Goal: Browse casually

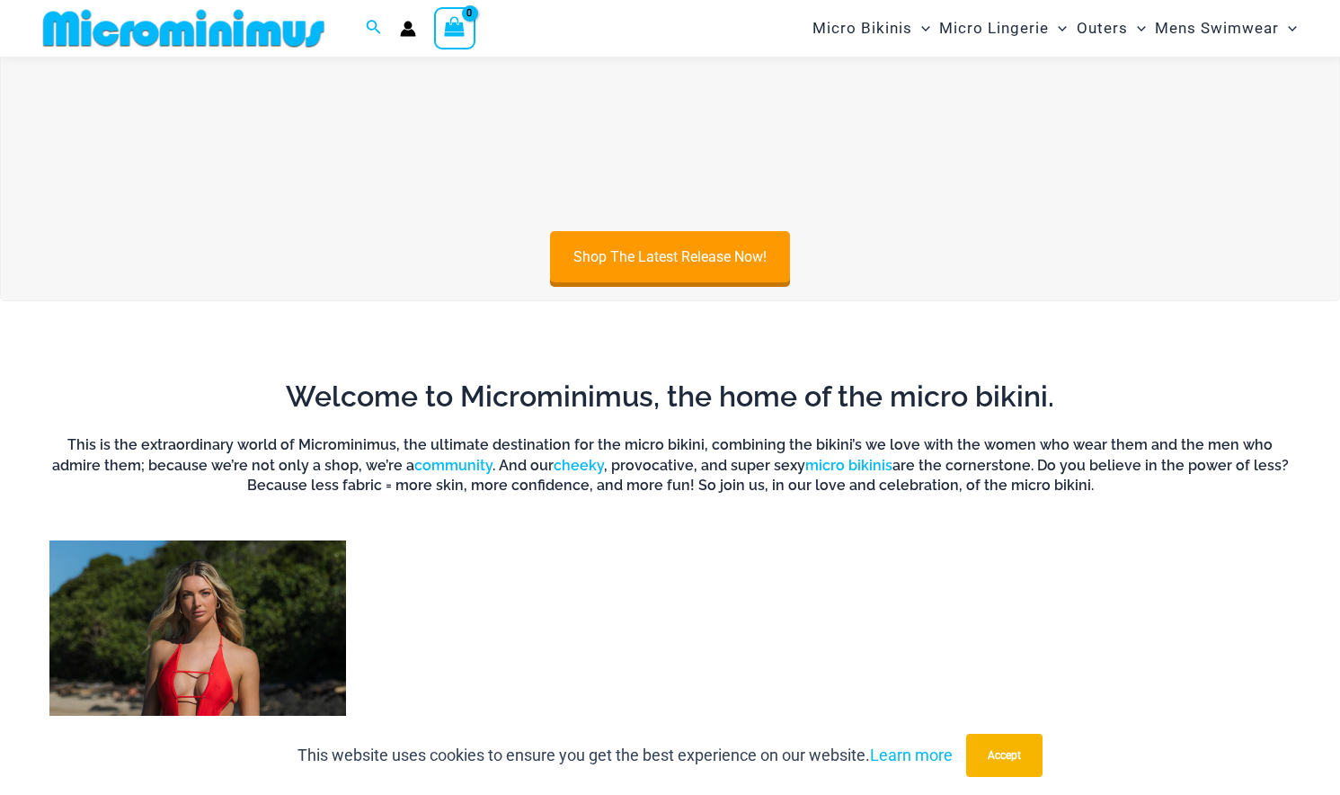
scroll to position [943, 0]
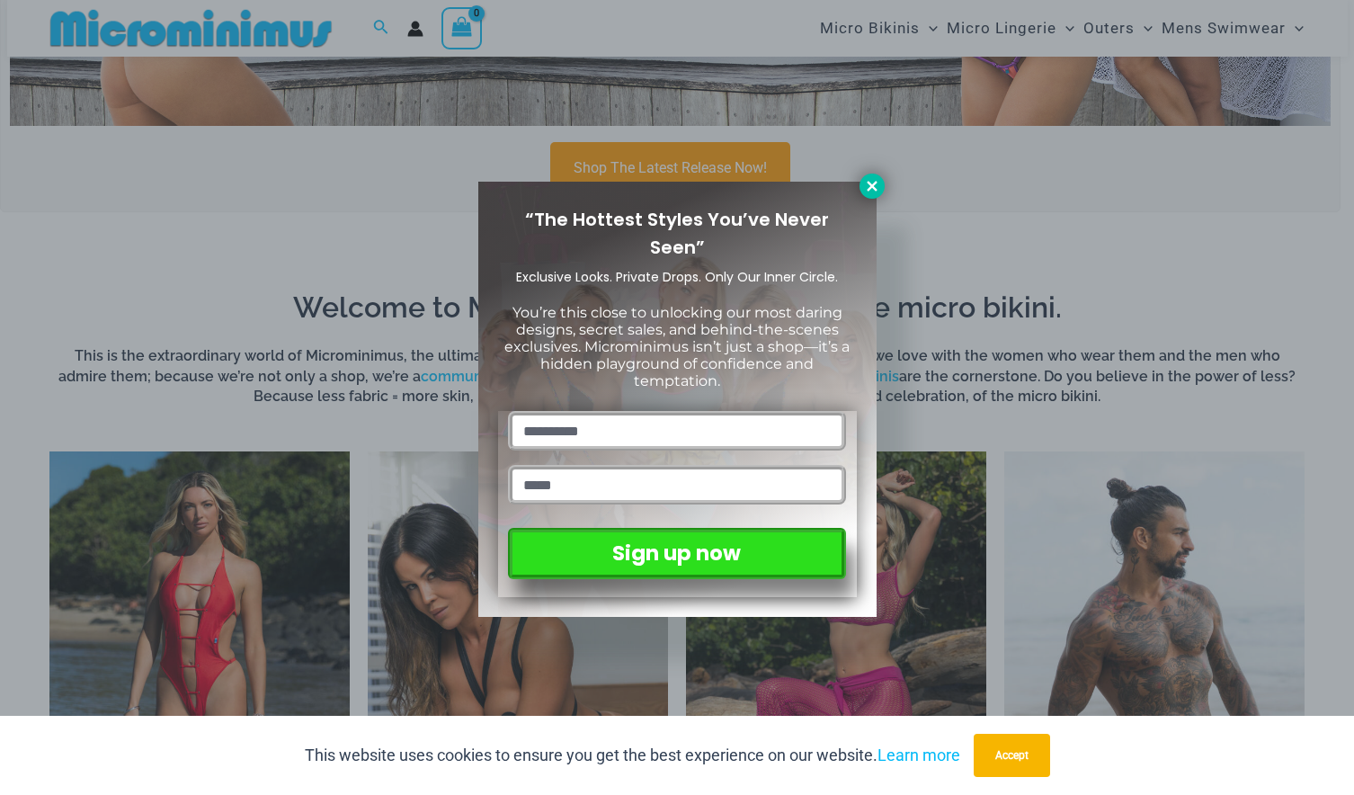
click at [862, 191] on button at bounding box center [871, 186] width 25 height 25
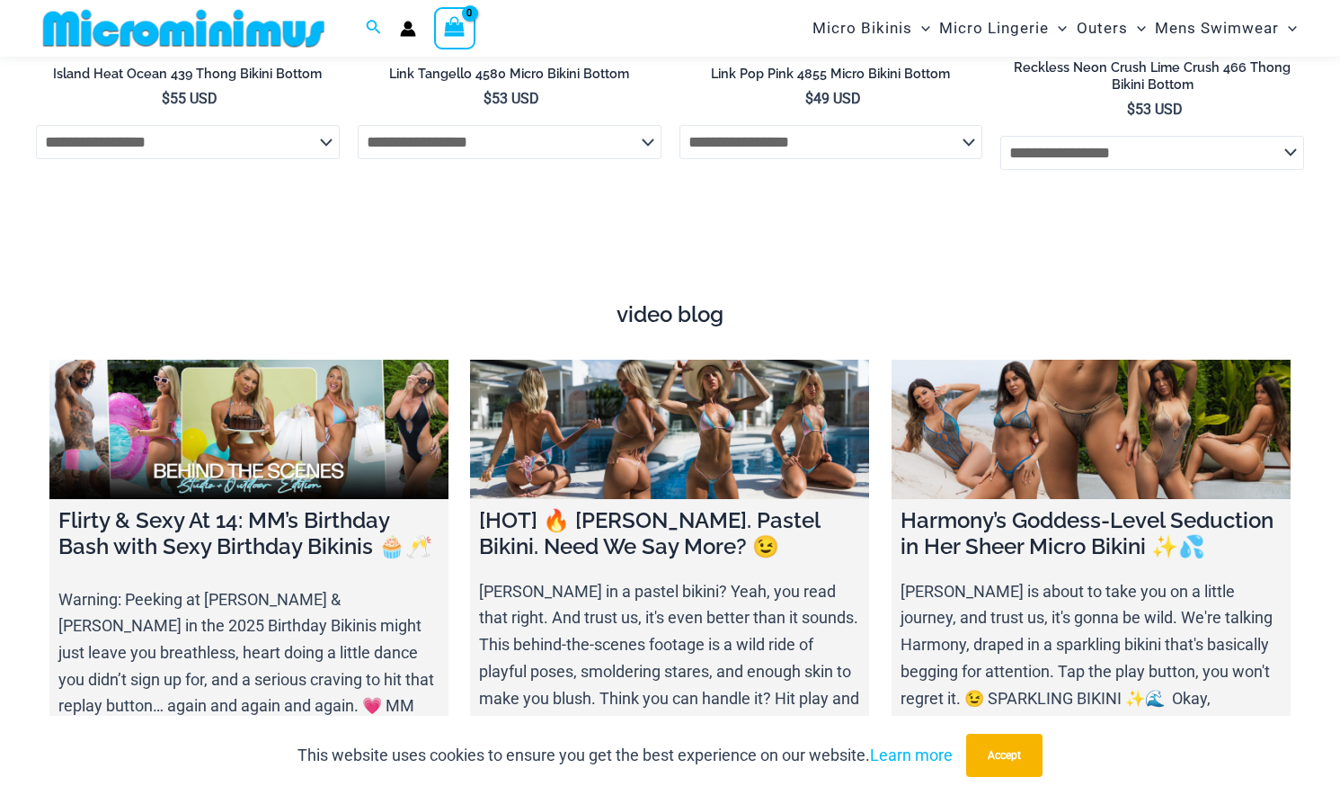
scroll to position [6097, 0]
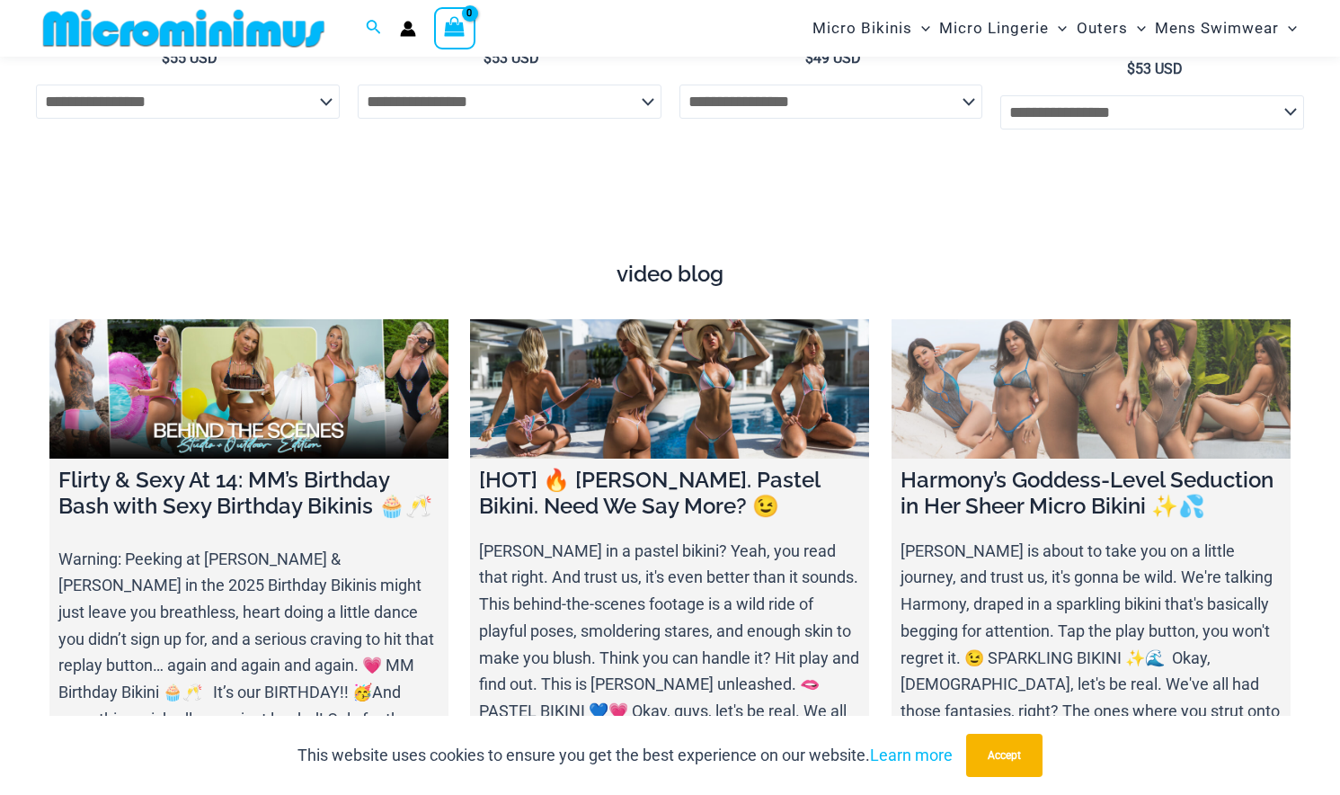
click at [1084, 405] on link at bounding box center [1091, 388] width 399 height 139
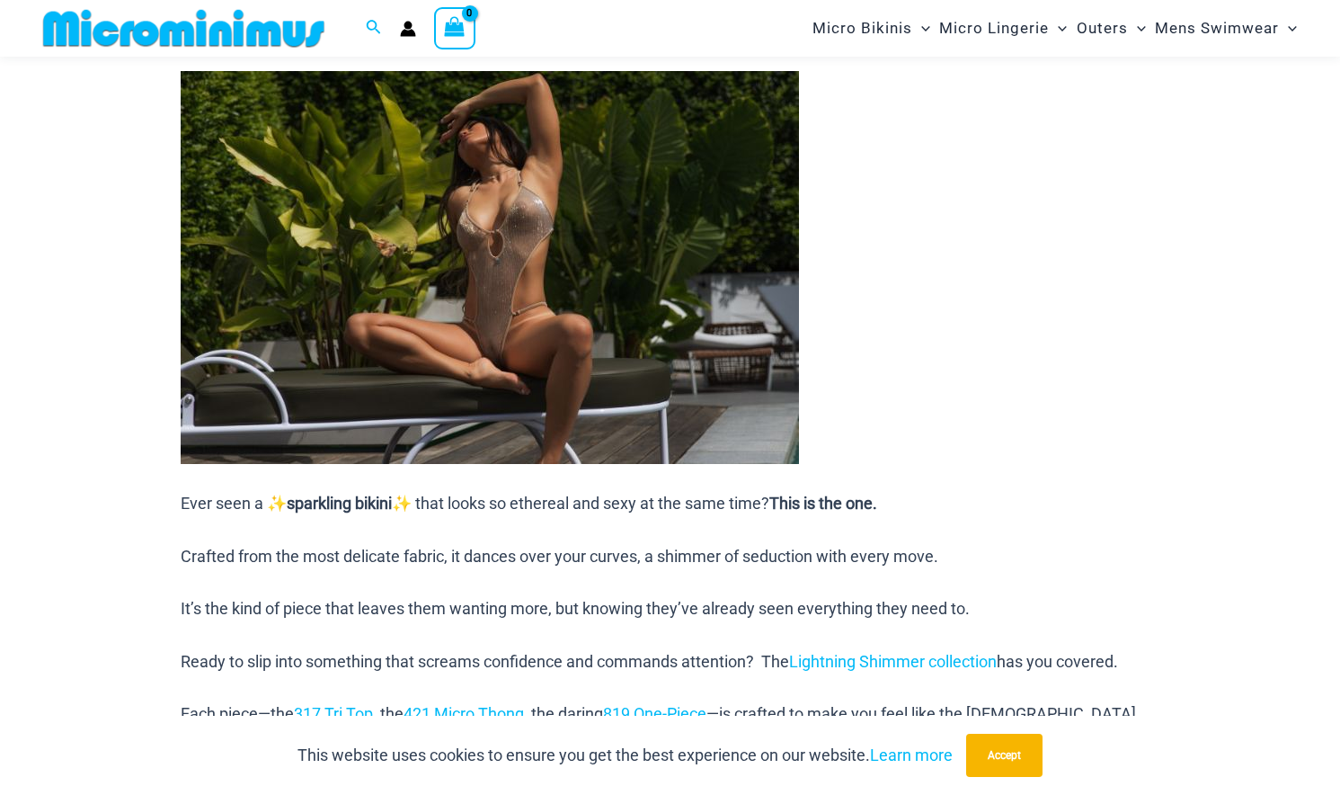
scroll to position [1305, 0]
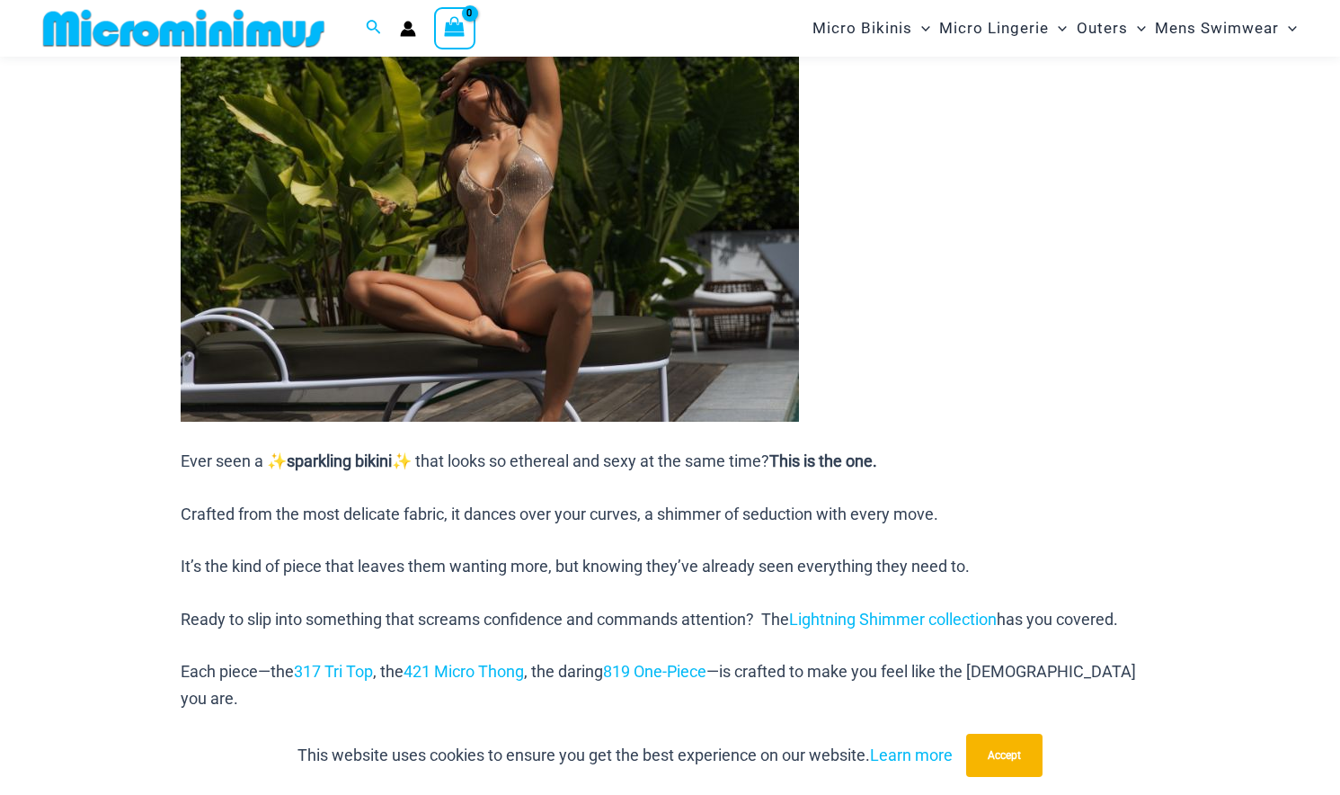
click at [502, 293] on img at bounding box center [490, 225] width 619 height 393
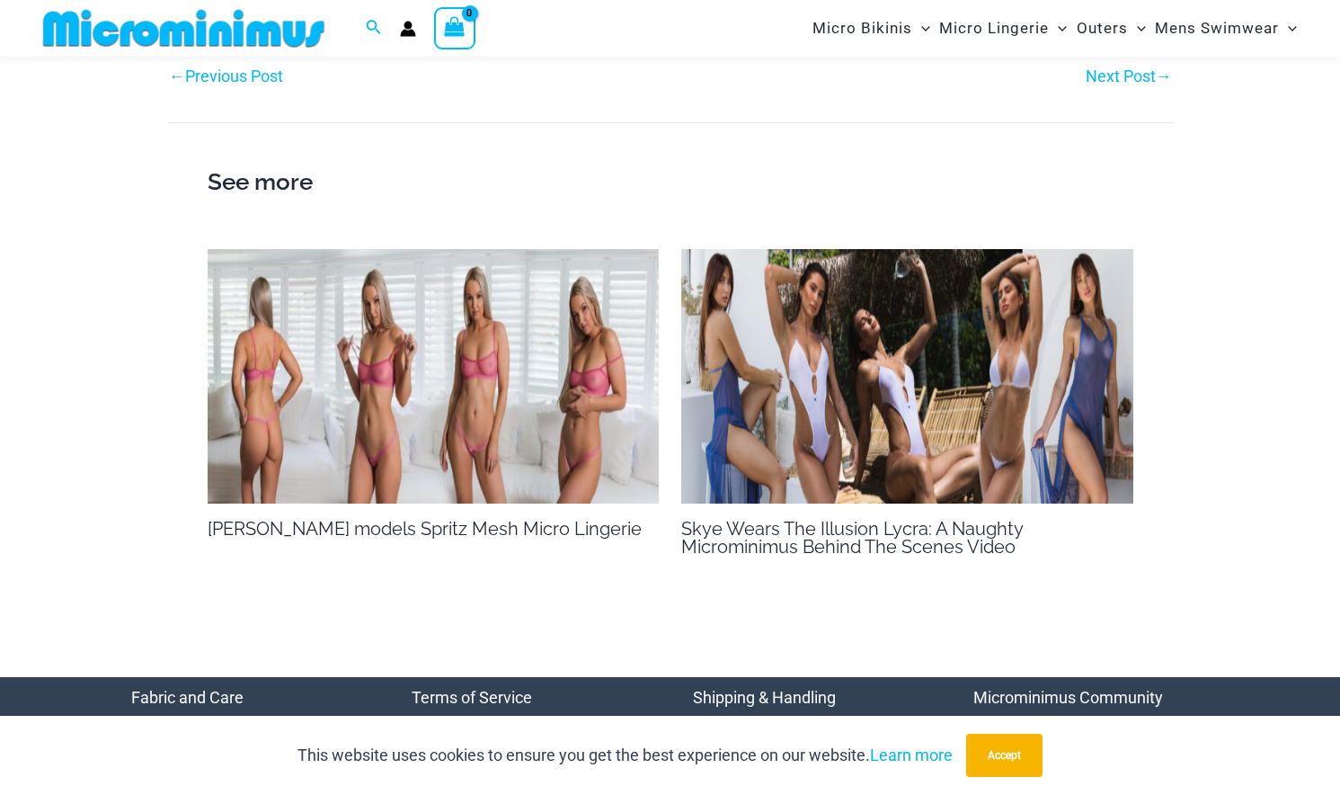
scroll to position [2623, 0]
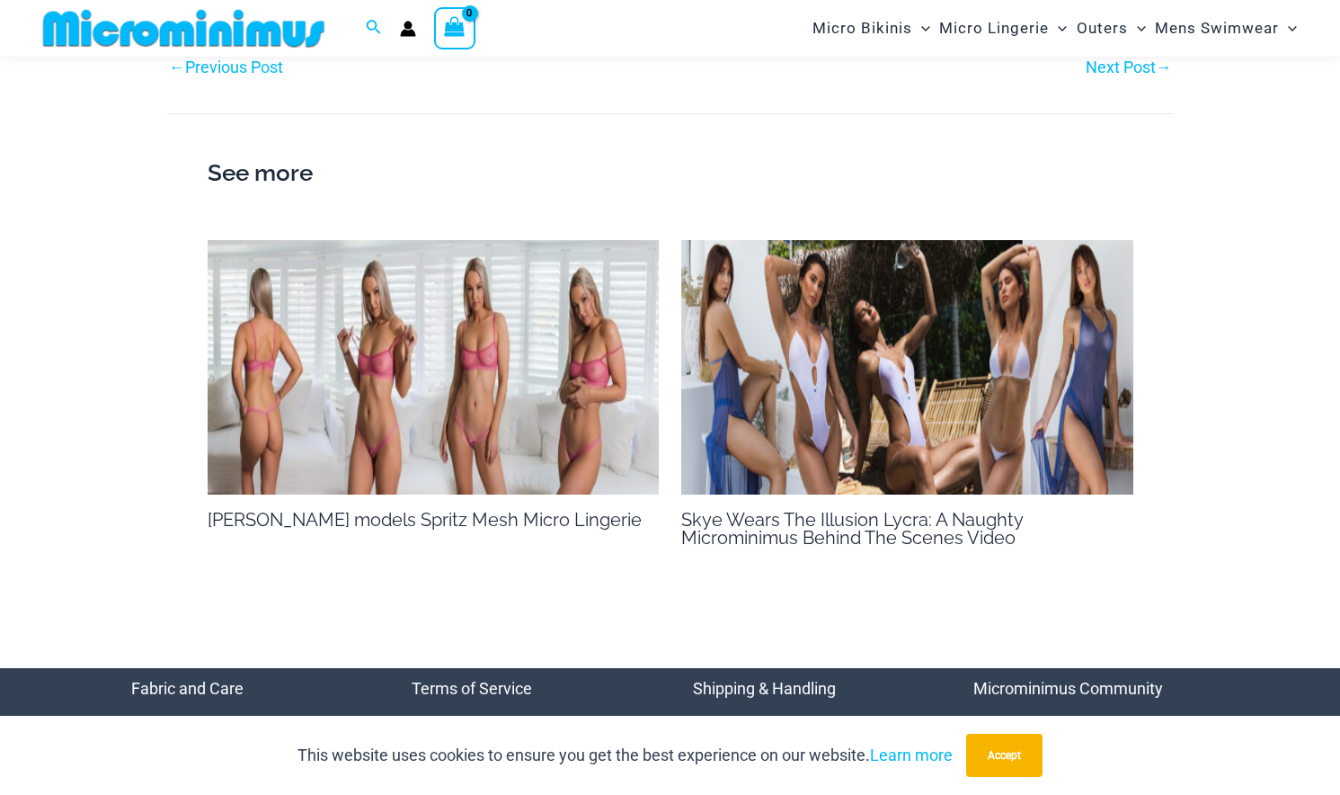
click at [511, 309] on img at bounding box center [434, 367] width 452 height 254
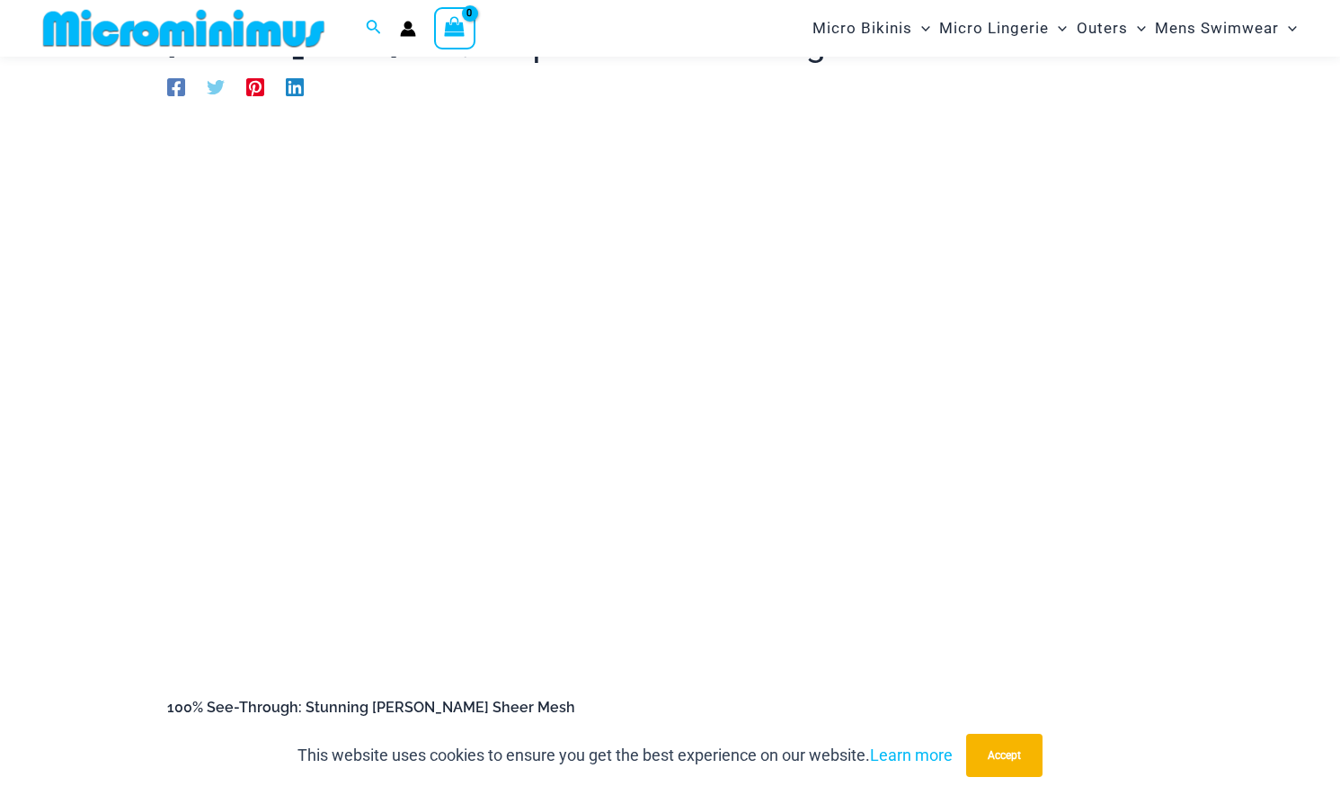
scroll to position [108, 0]
